Goal: Contribute content: Add original content to the website for others to see

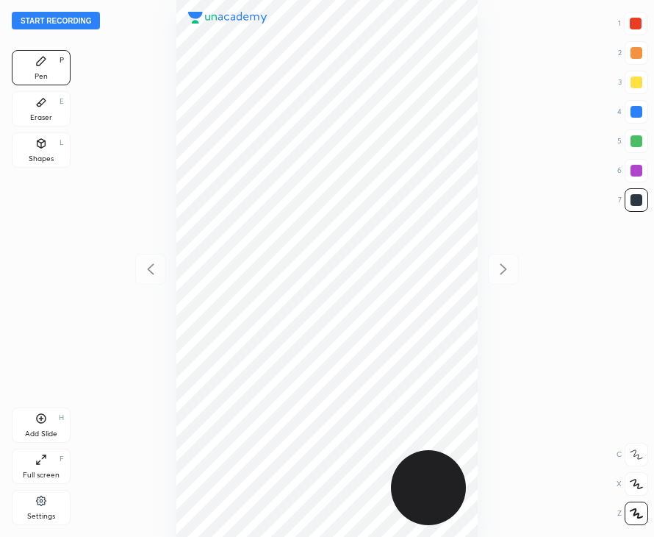
scroll to position [537, 419]
click at [630, 492] on div at bounding box center [637, 484] width 24 height 24
click at [50, 24] on button "Start recording" at bounding box center [56, 21] width 88 height 18
click at [51, 428] on div "Add Slide H" at bounding box center [41, 424] width 59 height 35
click at [157, 257] on div at bounding box center [150, 269] width 31 height 31
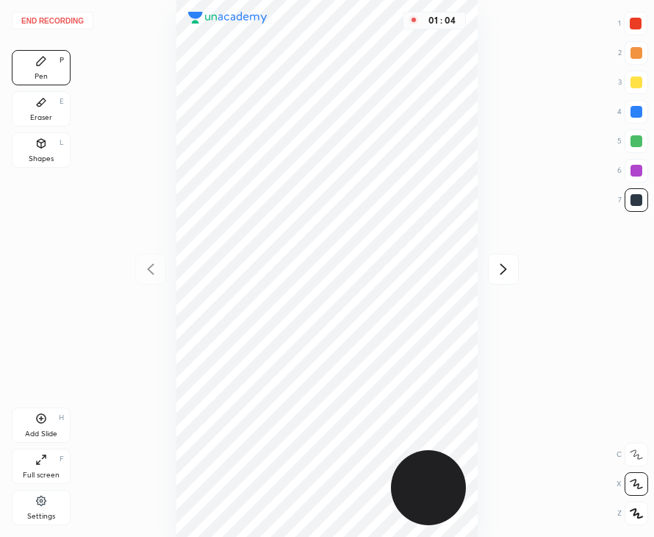
click at [502, 268] on icon at bounding box center [504, 269] width 18 height 18
click at [49, 16] on button "End recording" at bounding box center [53, 21] width 82 height 18
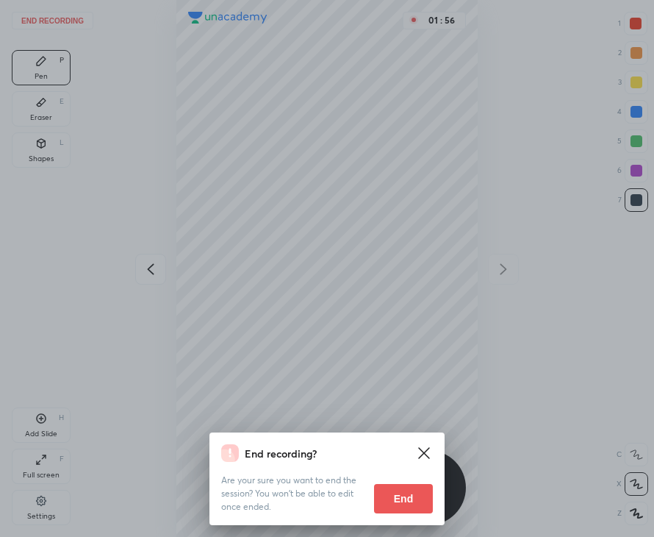
click at [409, 491] on button "End" at bounding box center [403, 498] width 59 height 29
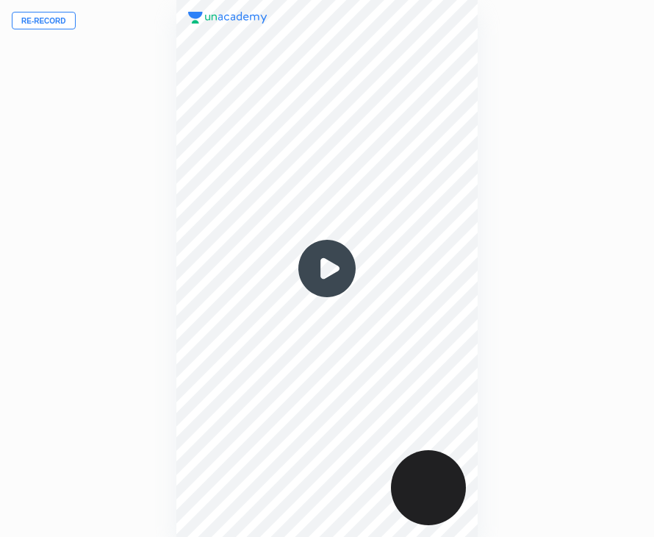
click at [40, 22] on button "Re-record" at bounding box center [44, 21] width 64 height 18
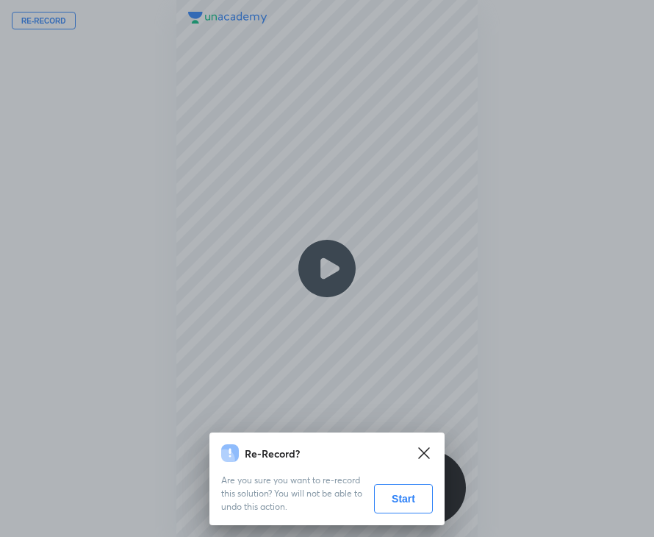
click at [407, 494] on button "Start" at bounding box center [403, 498] width 59 height 29
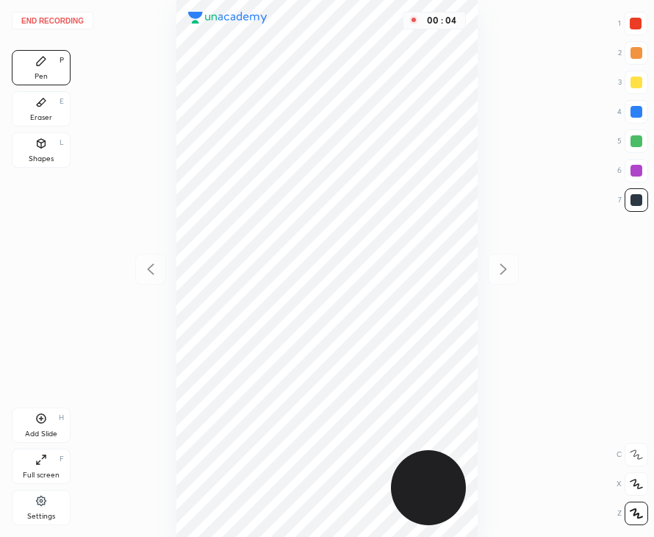
click at [632, 484] on icon at bounding box center [636, 484] width 13 height 10
click at [112, 354] on div "End recording 1 2 3 4 5 6 7 R O A L C X Z Erase all C X Z Pen P Eraser E Shapes…" at bounding box center [327, 268] width 654 height 537
click at [43, 422] on icon at bounding box center [42, 419] width 10 height 10
click at [157, 277] on icon at bounding box center [151, 269] width 18 height 18
click at [505, 265] on icon at bounding box center [504, 269] width 18 height 18
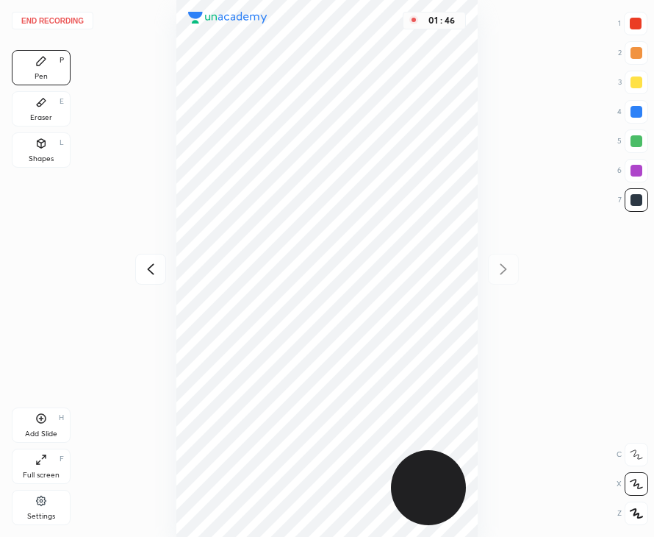
click at [41, 15] on button "End recording" at bounding box center [53, 21] width 82 height 18
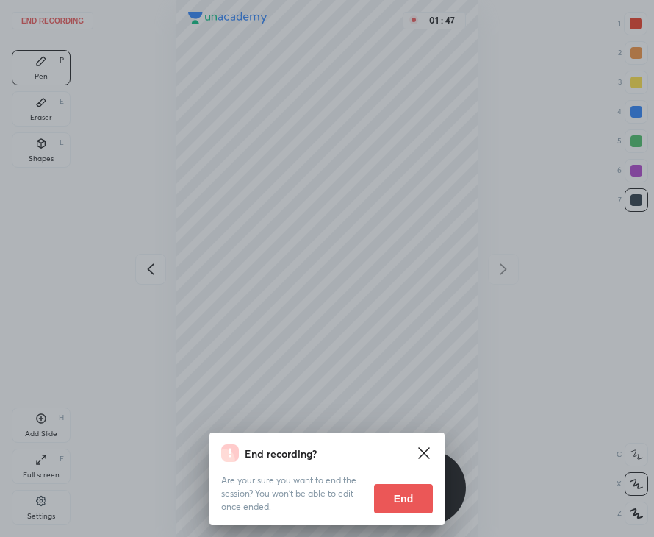
click at [400, 500] on button "End" at bounding box center [403, 498] width 59 height 29
